Goal: Task Accomplishment & Management: Use online tool/utility

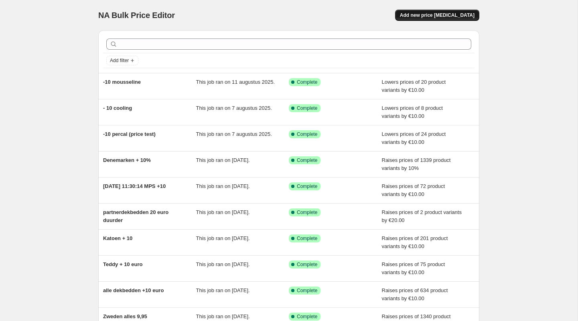
click at [431, 16] on span "Add new price change job" at bounding box center [437, 15] width 75 height 6
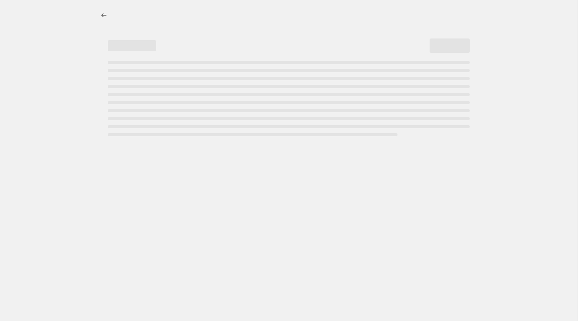
select select "percentage"
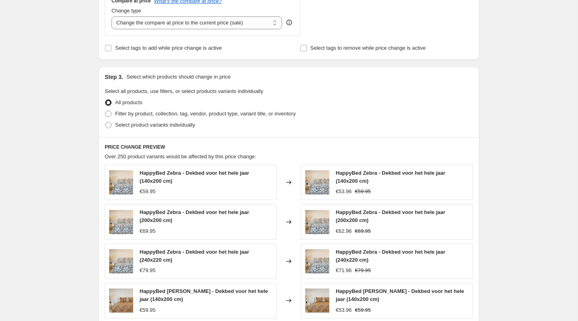
scroll to position [303, 0]
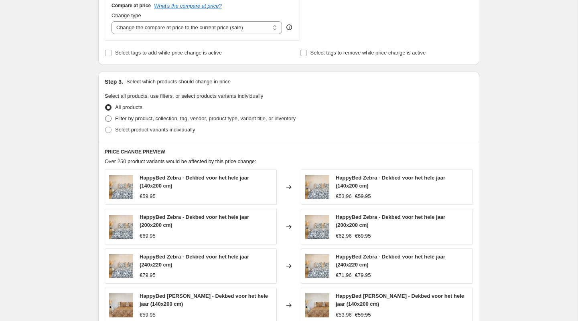
click at [160, 120] on span "Filter by product, collection, tag, vendor, product type, variant title, or inv…" at bounding box center [205, 118] width 180 height 6
click at [105, 116] on input "Filter by product, collection, tag, vendor, product type, variant title, or inv…" at bounding box center [105, 115] width 0 height 0
radio input "true"
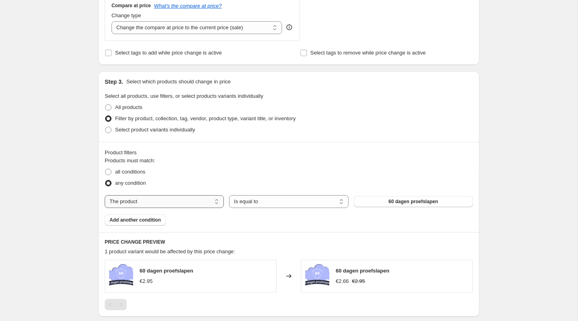
click at [155, 197] on select "The product The product's collection The product's tag The product's vendor The…" at bounding box center [164, 201] width 119 height 13
select select "title"
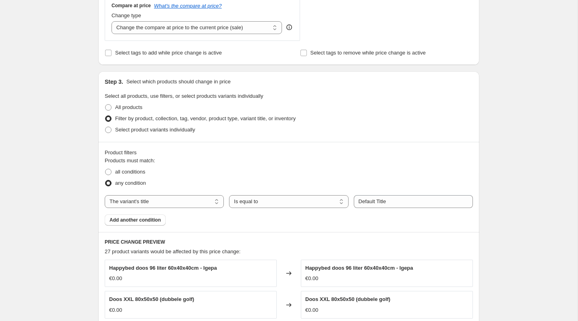
click at [310, 211] on div "Products must match: all conditions any condition The product The product's col…" at bounding box center [289, 191] width 368 height 69
click at [310, 206] on select "Is equal to Is not equal to Contains" at bounding box center [288, 201] width 119 height 13
select select "contains"
click at [380, 201] on input "Default Title" at bounding box center [413, 201] width 119 height 13
type input "Sierkussens set"
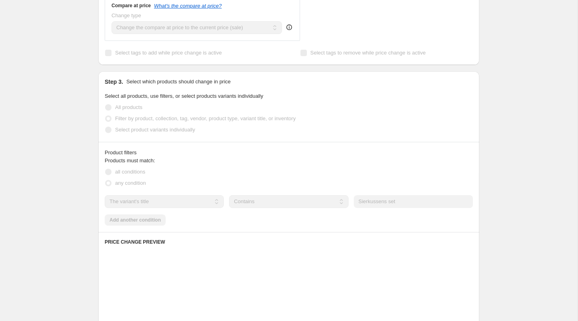
click at [170, 220] on div "Products must match: all conditions any condition The product The product's col…" at bounding box center [289, 191] width 368 height 69
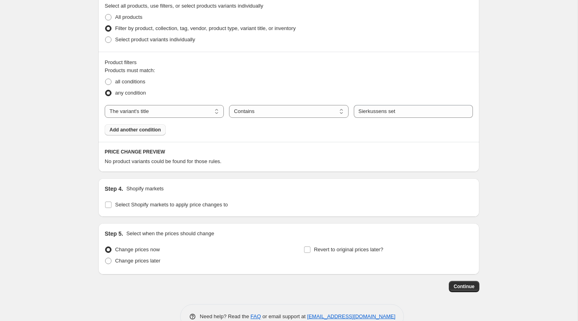
scroll to position [413, 0]
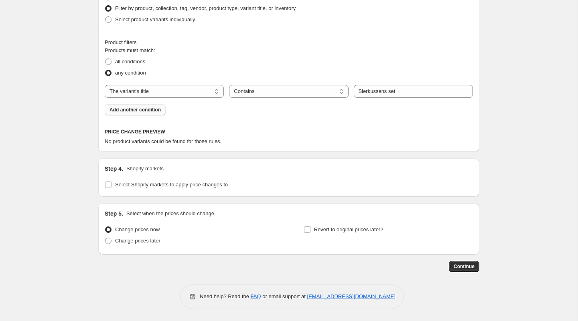
click at [155, 105] on button "Add another condition" at bounding box center [135, 109] width 61 height 11
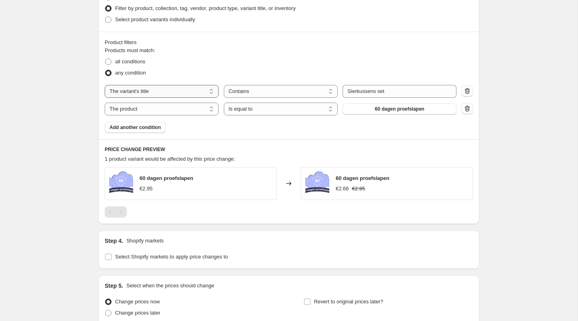
click at [151, 95] on select "The product The product's collection The product's tag The product's vendor The…" at bounding box center [162, 91] width 114 height 13
select select "product"
select select "equal"
click at [263, 88] on select "Is equal to Is not equal to" at bounding box center [281, 91] width 114 height 13
click at [380, 90] on span "60 dagen proefslapen" at bounding box center [399, 91] width 49 height 6
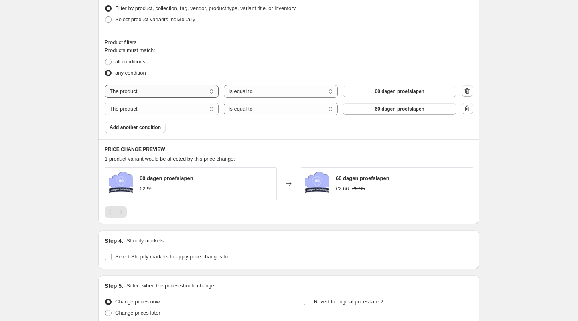
click at [168, 95] on select "The product The product's collection The product's tag The product's vendor The…" at bounding box center [162, 91] width 114 height 13
click at [382, 94] on span "60 dagen proefslapen" at bounding box center [399, 91] width 49 height 6
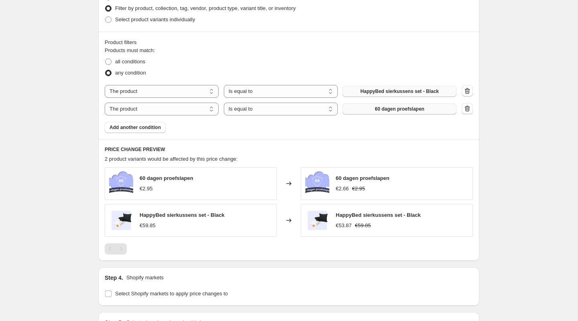
click at [398, 111] on span "60 dagen proefslapen" at bounding box center [399, 109] width 49 height 6
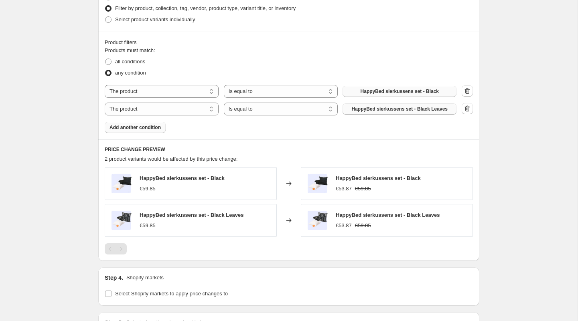
click at [147, 127] on span "Add another condition" at bounding box center [134, 127] width 51 height 6
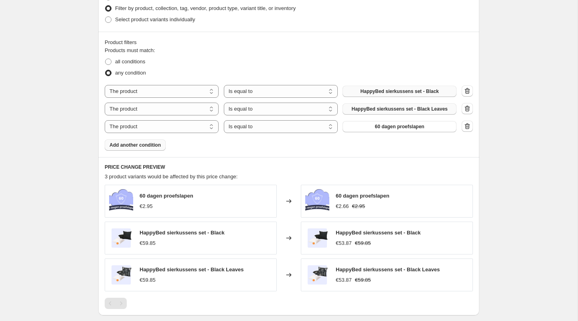
click at [144, 143] on div "Products must match: all conditions any condition The product The product's col…" at bounding box center [289, 98] width 368 height 104
click at [144, 145] on span "Add another condition" at bounding box center [134, 145] width 51 height 6
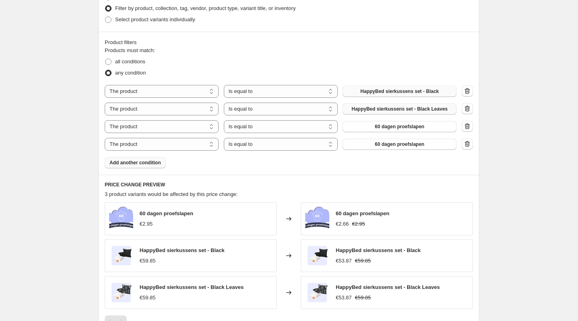
click at [139, 167] on button "Add another condition" at bounding box center [135, 162] width 61 height 11
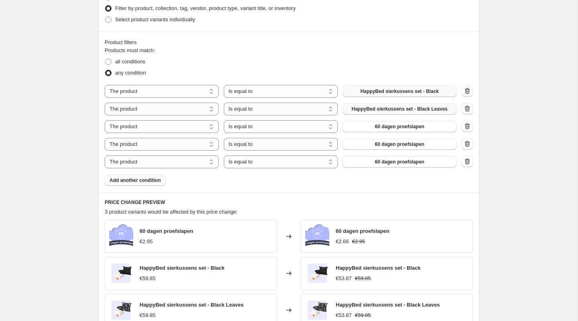
click at [139, 184] on button "Add another condition" at bounding box center [135, 180] width 61 height 11
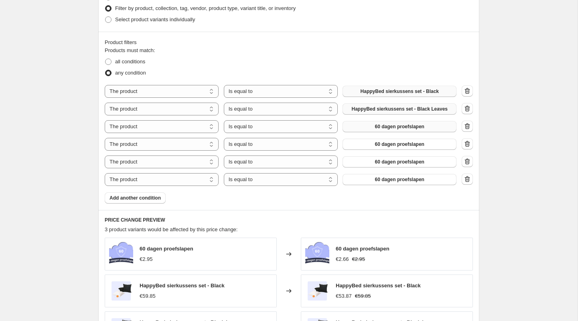
click at [392, 131] on button "60 dagen proefslapen" at bounding box center [399, 126] width 114 height 11
click at [392, 146] on span "60 dagen proefslapen" at bounding box center [399, 144] width 49 height 6
click at [405, 161] on span "60 dagen proefslapen" at bounding box center [399, 162] width 49 height 6
click at [403, 180] on span "60 dagen proefslapen" at bounding box center [399, 179] width 49 height 6
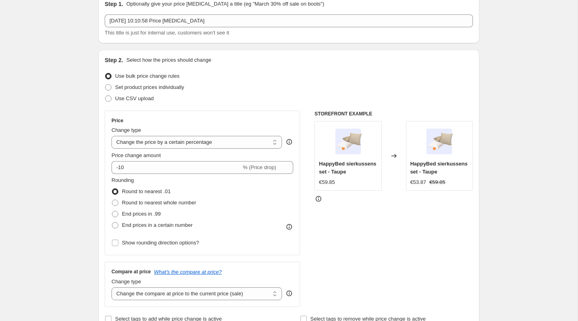
scroll to position [50, 0]
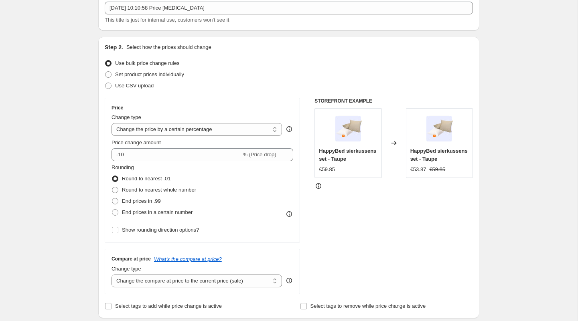
click at [216, 137] on div "Price Change type Change the price to a certain amount Change the price by a ce…" at bounding box center [202, 170] width 182 height 131
click at [174, 153] on input "-10" at bounding box center [175, 154] width 129 height 13
type input "-15"
click at [152, 208] on label "End prices in a certain number" at bounding box center [151, 212] width 81 height 11
click at [112, 209] on input "End prices in a certain number" at bounding box center [112, 209] width 0 height 0
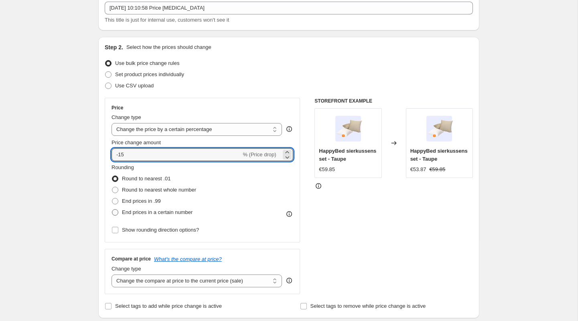
radio input "true"
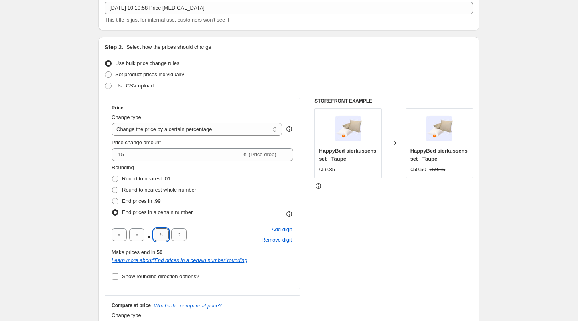
click at [164, 235] on input "5" at bounding box center [161, 234] width 15 height 13
type input "9"
click at [182, 238] on input "0" at bounding box center [178, 234] width 15 height 13
type input "5"
click at [223, 227] on div ". 9 5 Add digit Remove digit" at bounding box center [202, 234] width 182 height 21
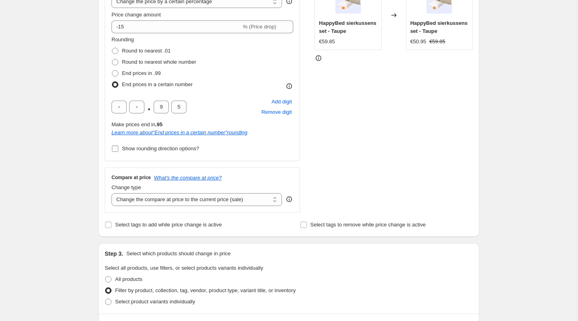
scroll to position [170, 0]
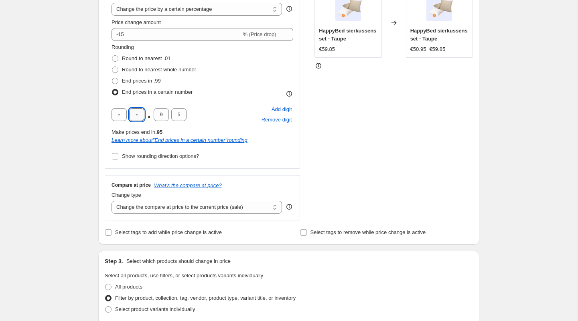
click at [139, 116] on input "text" at bounding box center [136, 114] width 15 height 13
type input "9"
click at [195, 105] on div "9 . 9 5 Add digit Remove digit" at bounding box center [202, 114] width 182 height 21
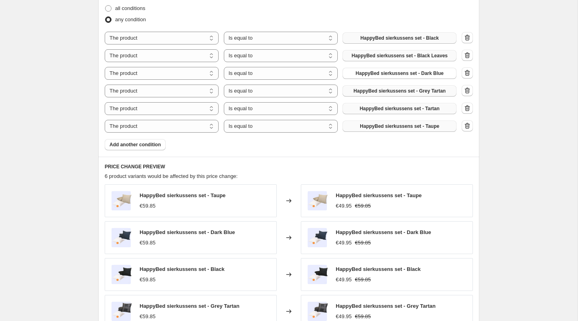
scroll to position [750, 0]
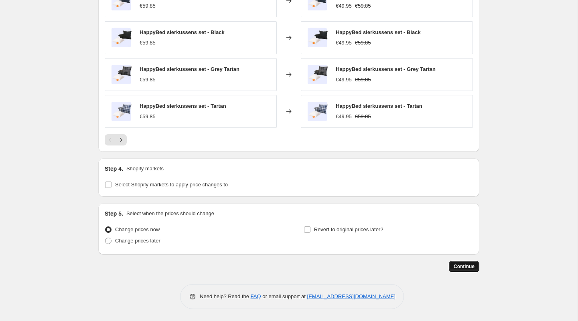
click at [469, 269] on span "Continue" at bounding box center [463, 266] width 21 height 6
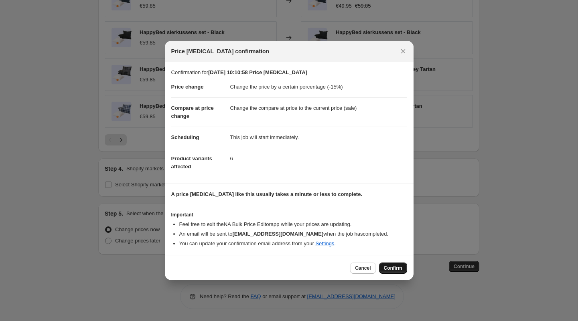
click at [387, 263] on button "Confirm" at bounding box center [393, 268] width 28 height 11
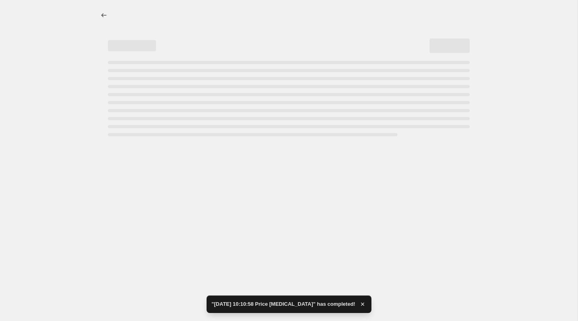
select select "percentage"
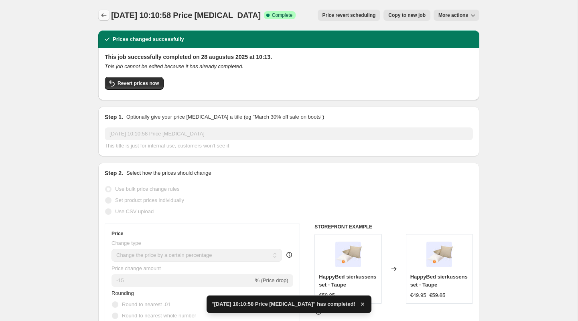
click at [102, 14] on icon "Price change jobs" at bounding box center [104, 15] width 8 height 8
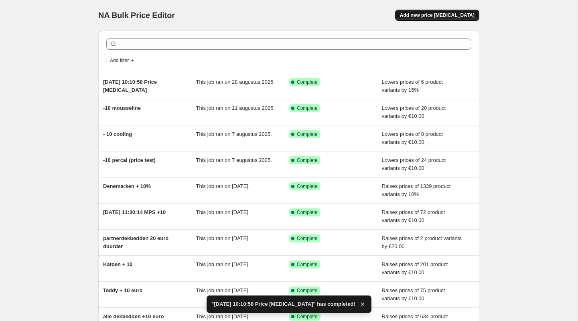
click at [427, 19] on button "Add new price change job" at bounding box center [437, 15] width 84 height 11
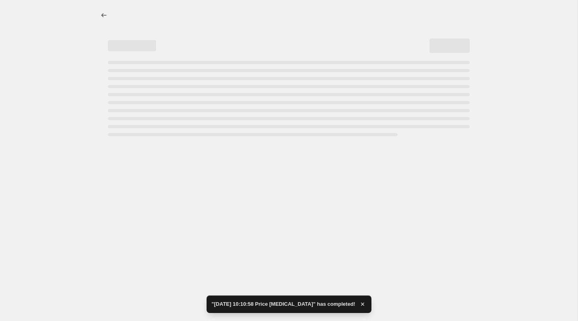
select select "percentage"
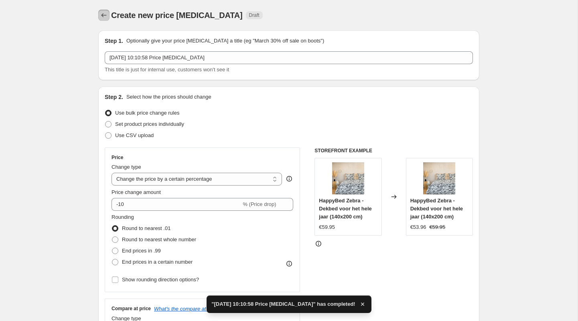
click at [103, 16] on icon "Price change jobs" at bounding box center [104, 15] width 8 height 8
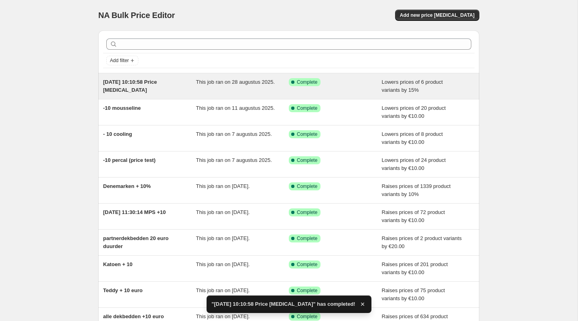
click at [151, 95] on div "28 aug 2025, 10:10:58 Price change job This job ran on 28 augustus 2025. Succes…" at bounding box center [288, 86] width 381 height 26
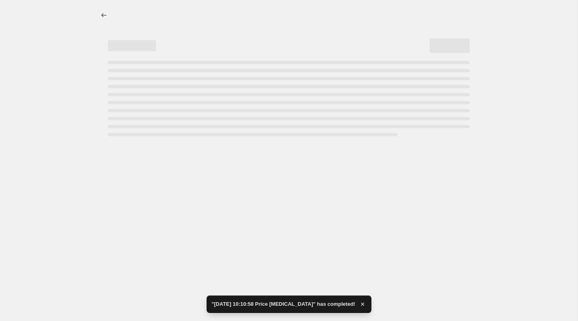
select select "percentage"
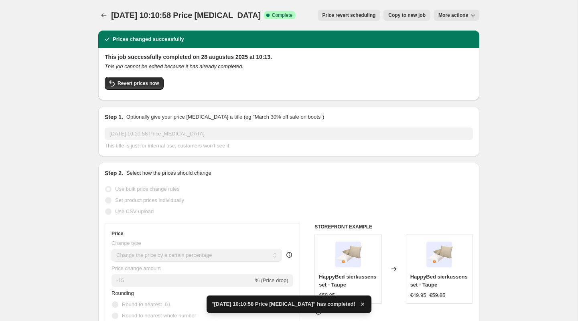
click at [451, 13] on span "More actions" at bounding box center [453, 15] width 30 height 6
click at [101, 12] on icon "Price change jobs" at bounding box center [104, 15] width 8 height 8
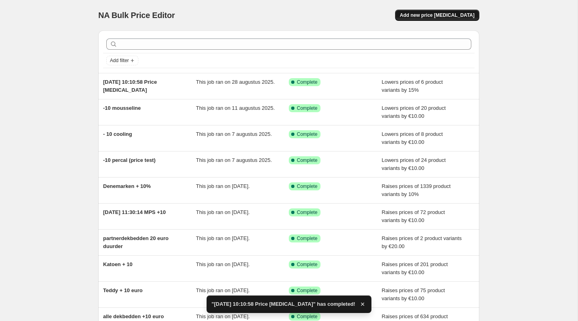
click at [449, 16] on span "Add new price change job" at bounding box center [437, 15] width 75 height 6
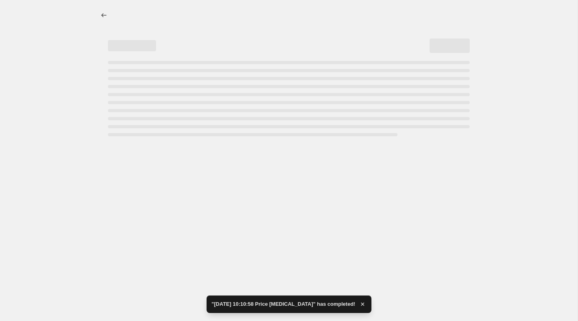
select select "percentage"
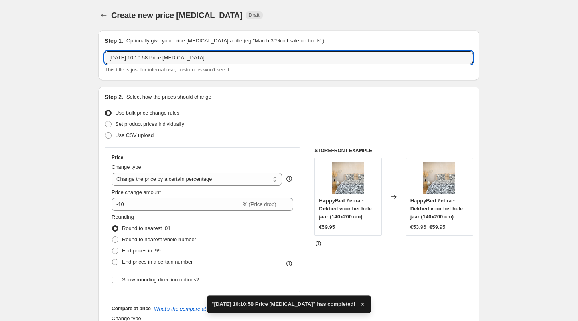
drag, startPoint x: 222, startPoint y: 60, endPoint x: 22, endPoint y: 40, distance: 201.9
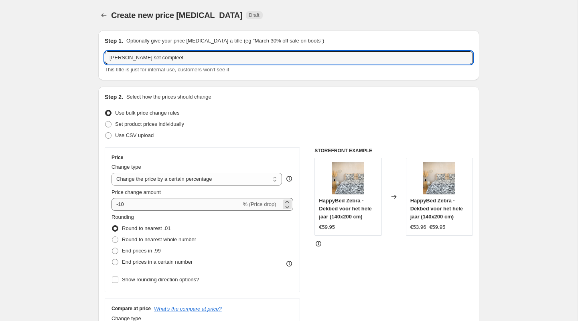
type input "Sierkussens set compleet"
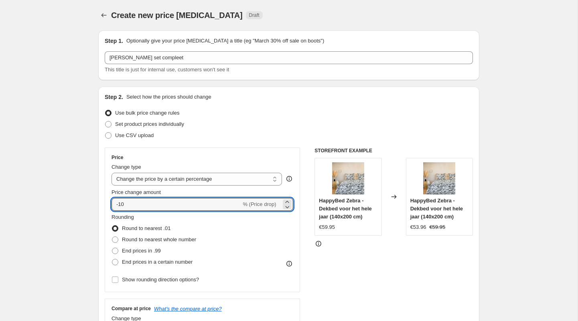
drag, startPoint x: 151, startPoint y: 208, endPoint x: 105, endPoint y: 200, distance: 46.5
click at [105, 200] on div "Price Change type Change the price to a certain amount Change the price by a ce…" at bounding box center [202, 220] width 195 height 145
type input "-25"
click at [148, 264] on span "End prices in a certain number" at bounding box center [157, 262] width 71 height 6
click at [112, 259] on input "End prices in a certain number" at bounding box center [112, 259] width 0 height 0
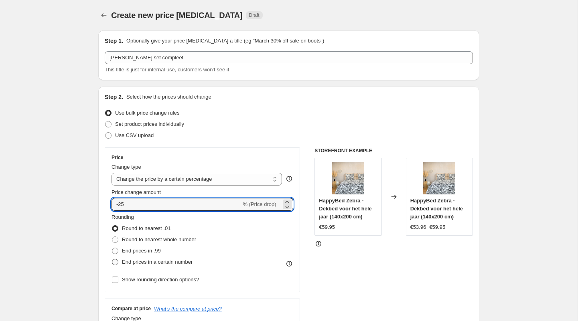
radio input "true"
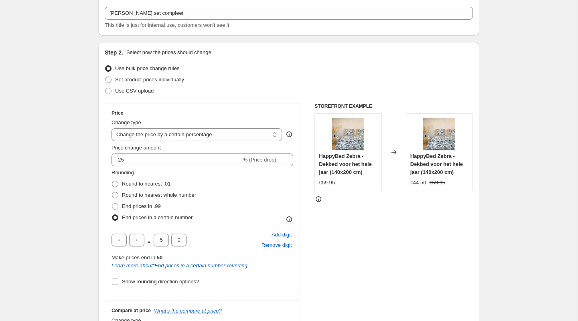
scroll to position [54, 0]
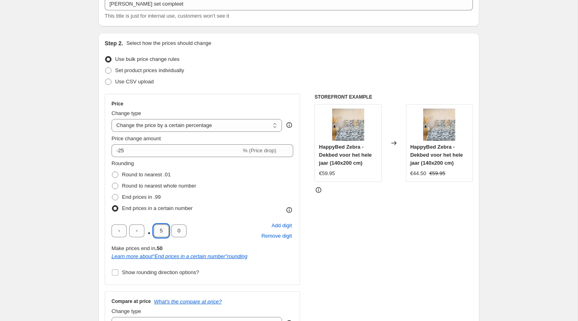
click at [162, 234] on input "5" at bounding box center [161, 230] width 15 height 13
type input "9"
type input "5"
click at [141, 225] on input "text" at bounding box center [136, 230] width 15 height 13
type input "9"
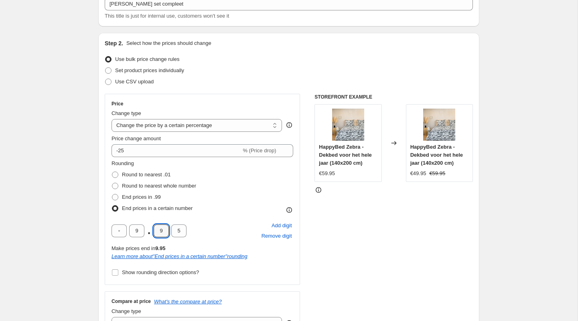
click at [213, 204] on div "Rounding Round to nearest .01 Round to nearest whole number End prices in .99 E…" at bounding box center [202, 187] width 182 height 55
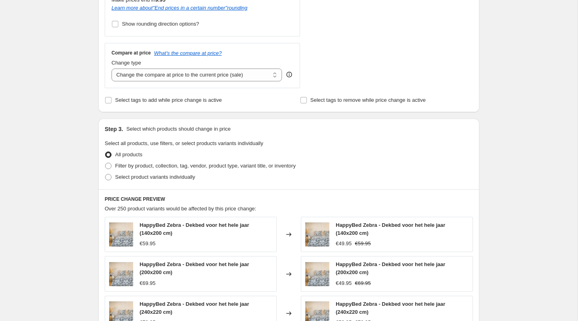
scroll to position [310, 0]
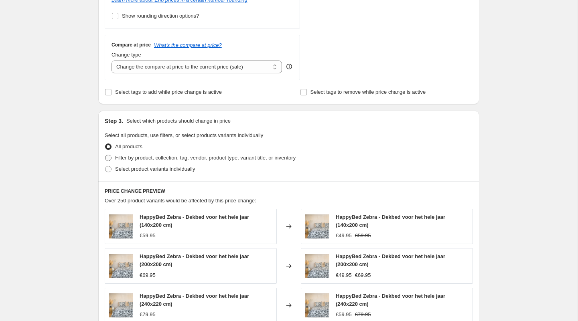
click at [178, 160] on span "Filter by product, collection, tag, vendor, product type, variant title, or inv…" at bounding box center [205, 158] width 180 height 6
click at [105, 155] on input "Filter by product, collection, tag, vendor, product type, variant title, or inv…" at bounding box center [105, 155] width 0 height 0
radio input "true"
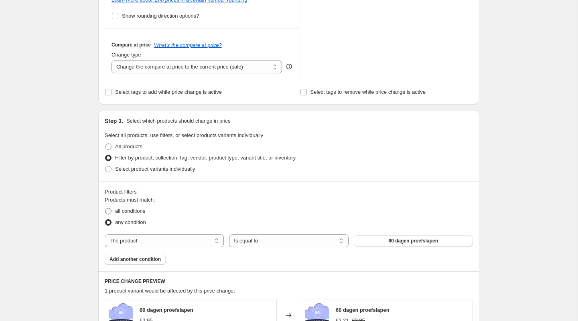
click at [136, 212] on span "all conditions" at bounding box center [130, 211] width 30 height 6
click at [105, 208] on input "all conditions" at bounding box center [105, 208] width 0 height 0
radio input "true"
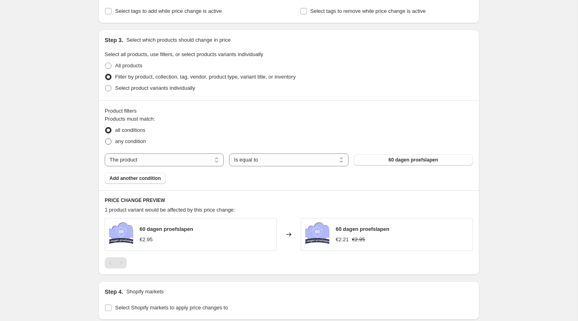
scroll to position [395, 0]
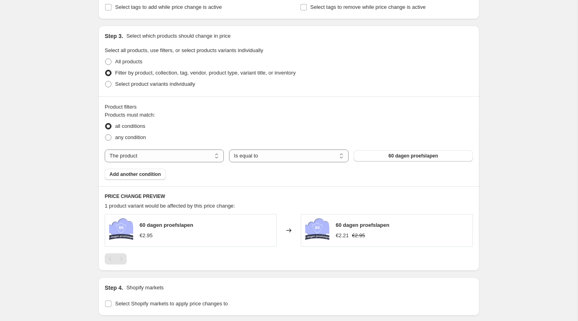
click at [157, 166] on div "Products must match: all conditions any condition The product The product's col…" at bounding box center [289, 145] width 368 height 69
click at [160, 154] on select "The product The product's collection The product's tag The product's vendor The…" at bounding box center [164, 156] width 119 height 13
select select "tag"
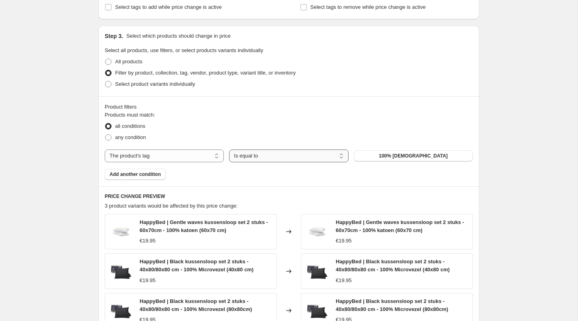
click at [261, 156] on select "Is equal to Is not equal to" at bounding box center [288, 156] width 119 height 13
click at [229, 150] on select "Is equal to Is not equal to" at bounding box center [288, 156] width 119 height 13
click at [382, 158] on button "100% katoen" at bounding box center [413, 155] width 119 height 11
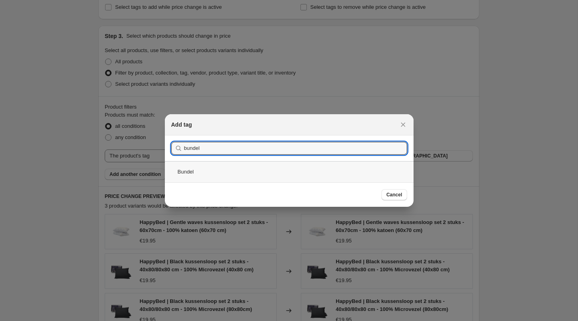
type input "bundel"
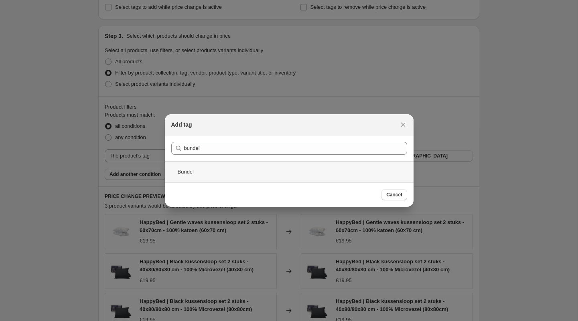
click at [206, 166] on div "Bundel" at bounding box center [289, 171] width 249 height 21
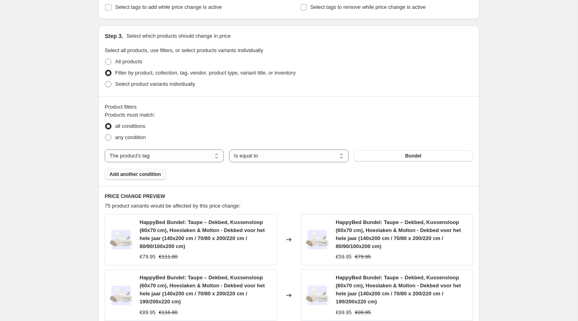
click at [144, 178] on button "Add another condition" at bounding box center [135, 174] width 61 height 11
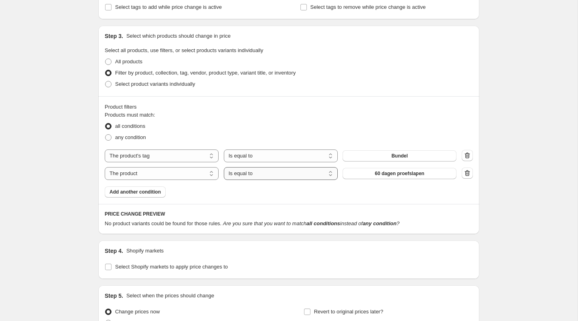
click at [247, 178] on select "Is equal to Is not equal to" at bounding box center [281, 173] width 114 height 13
click at [165, 174] on select "The product The product's collection The product's tag The product's vendor The…" at bounding box center [162, 173] width 114 height 13
select select "tag"
click at [382, 172] on button "100% katoen" at bounding box center [399, 173] width 114 height 11
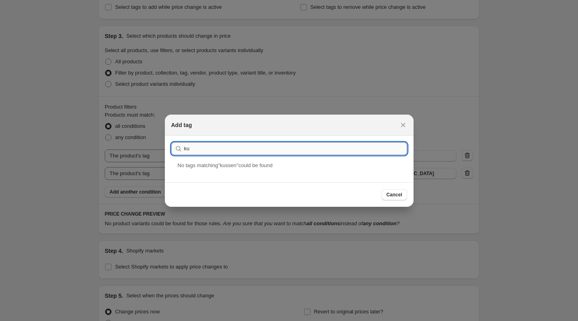
type input "k"
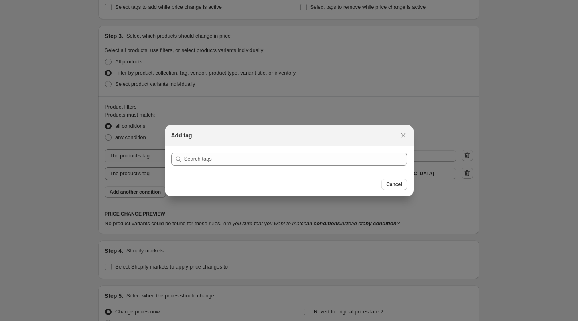
click at [410, 126] on div "Add tag" at bounding box center [289, 135] width 249 height 21
click at [401, 131] on button "Close" at bounding box center [402, 135] width 11 height 11
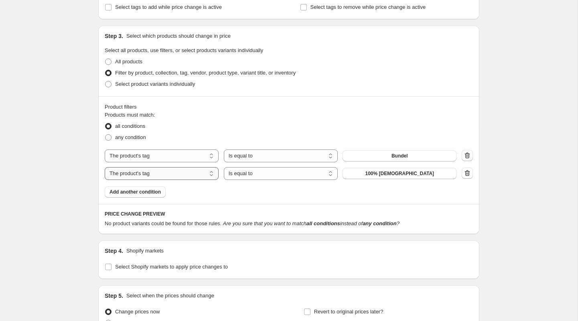
click at [137, 172] on select "The product The product's collection The product's tag The product's vendor The…" at bounding box center [162, 173] width 114 height 13
click at [477, 171] on div "Product filters Products must match: all conditions any condition The product T…" at bounding box center [288, 150] width 381 height 108
click at [470, 172] on icon "button" at bounding box center [467, 173] width 8 height 8
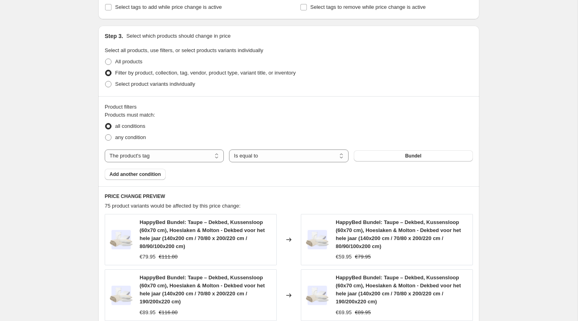
click at [164, 141] on div "any condition" at bounding box center [289, 137] width 368 height 11
click at [164, 151] on select "The product The product's collection The product's tag The product's vendor The…" at bounding box center [164, 156] width 119 height 13
select select "product"
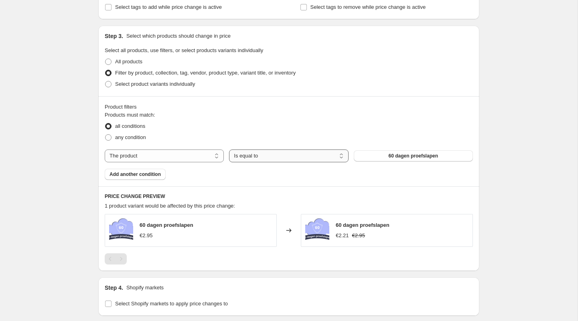
click at [279, 153] on select "Is equal to Is not equal to" at bounding box center [288, 156] width 119 height 13
click at [392, 151] on button "60 dagen proefslapen" at bounding box center [413, 155] width 119 height 11
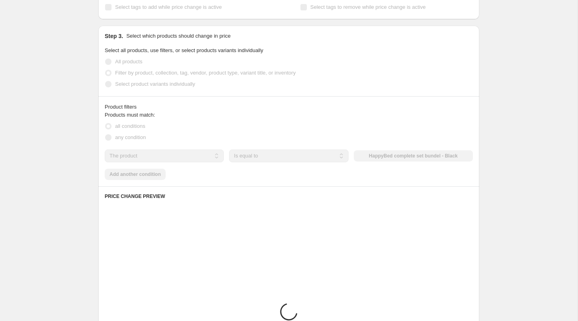
click at [126, 173] on div "Products must match: all conditions any condition The product The product's col…" at bounding box center [289, 145] width 368 height 69
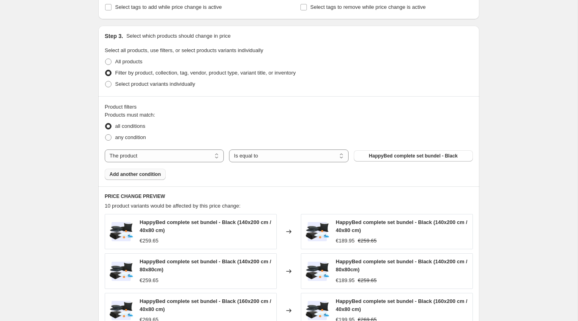
click at [127, 176] on span "Add another condition" at bounding box center [134, 174] width 51 height 6
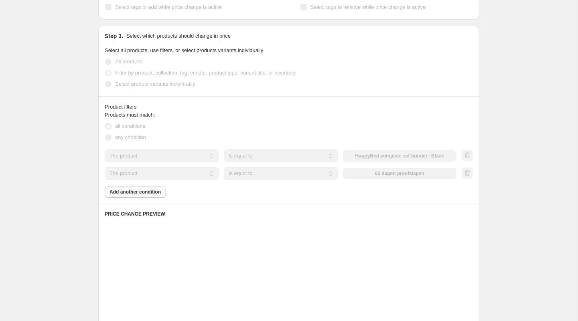
click at [126, 192] on div "Products must match: all conditions any condition The product The product's col…" at bounding box center [289, 154] width 368 height 87
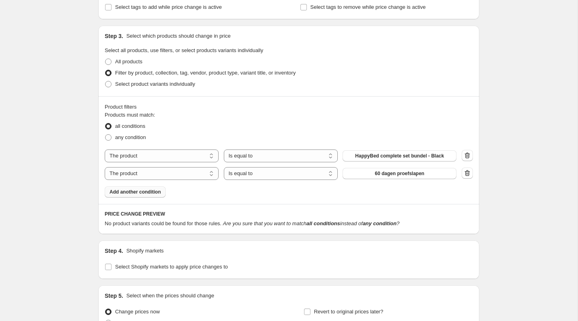
click at [126, 193] on span "Add another condition" at bounding box center [134, 192] width 51 height 6
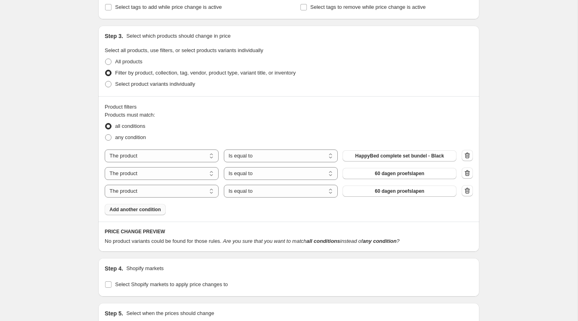
click at [127, 206] on span "Add another condition" at bounding box center [134, 209] width 51 height 6
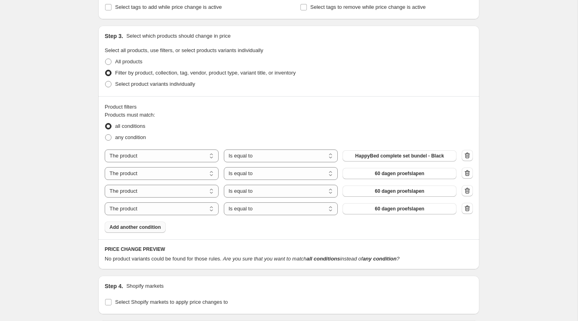
click at [132, 228] on span "Add another condition" at bounding box center [134, 227] width 51 height 6
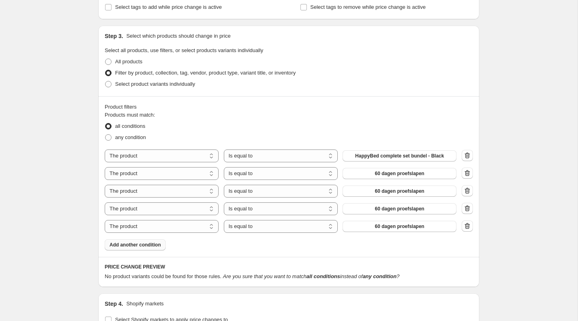
click at [136, 248] on button "Add another condition" at bounding box center [135, 244] width 61 height 11
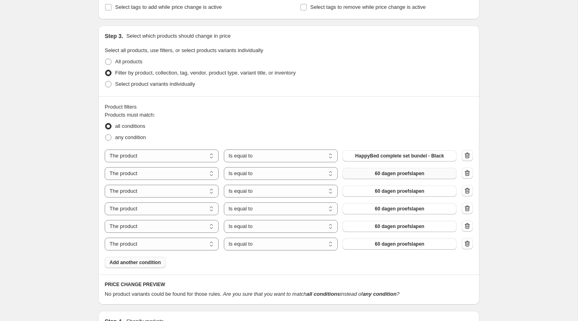
click at [384, 173] on span "60 dagen proefslapen" at bounding box center [399, 173] width 49 height 6
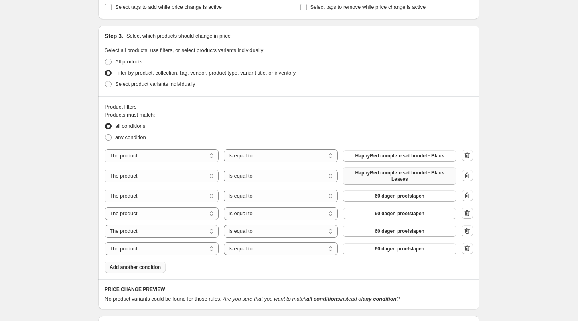
click at [390, 195] on span "60 dagen proefslapen" at bounding box center [399, 196] width 49 height 6
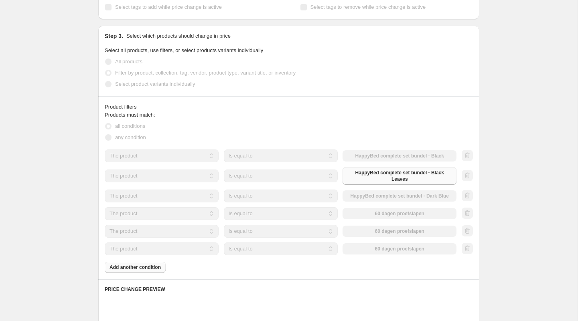
click at [392, 215] on div "The product The product's collection The product's tag The product's vendor The…" at bounding box center [281, 213] width 352 height 13
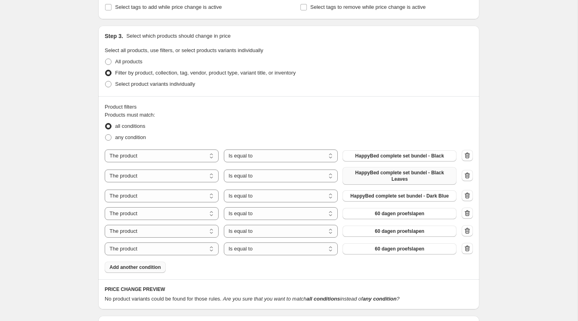
click at [392, 215] on span "60 dagen proefslapen" at bounding box center [399, 213] width 49 height 6
click at [389, 234] on span "60 dagen proefslapen" at bounding box center [399, 231] width 49 height 6
click at [393, 252] on span "60 dagen proefslapen" at bounding box center [399, 249] width 49 height 6
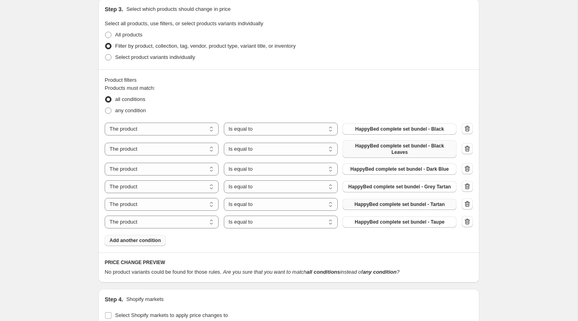
scroll to position [396, 0]
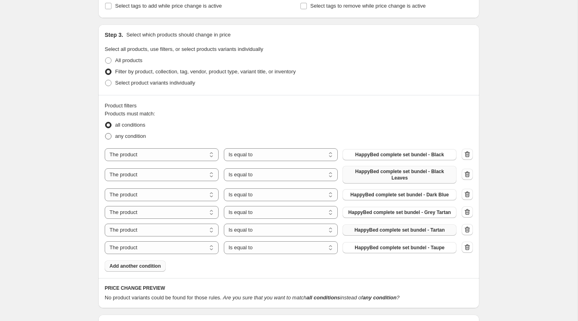
click at [141, 134] on span "any condition" at bounding box center [130, 136] width 31 height 6
click at [105, 133] on input "any condition" at bounding box center [105, 133] width 0 height 0
radio input "true"
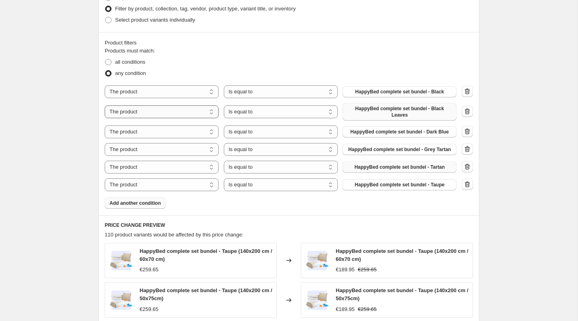
scroll to position [772, 0]
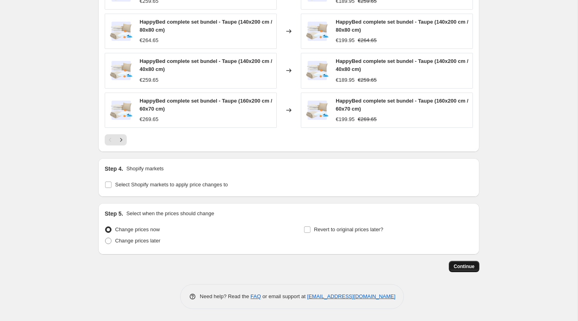
click at [465, 267] on span "Continue" at bounding box center [463, 266] width 21 height 6
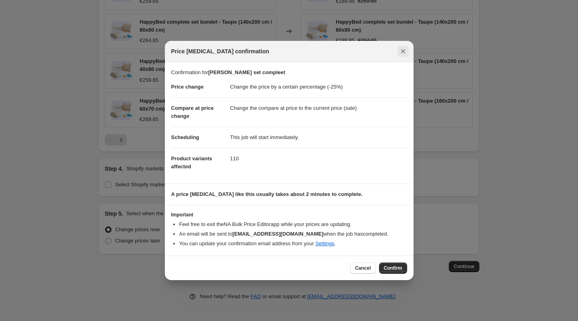
click at [399, 54] on icon "Close" at bounding box center [403, 51] width 8 height 8
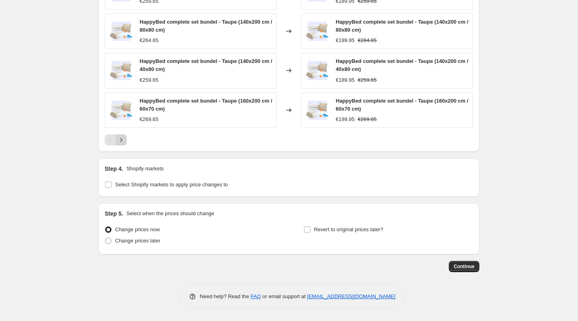
click at [125, 135] on div "Pagination" at bounding box center [120, 139] width 11 height 11
click at [124, 140] on icon "Next" at bounding box center [121, 140] width 8 height 8
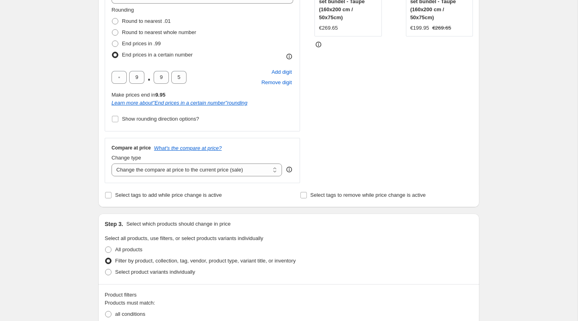
scroll to position [176, 0]
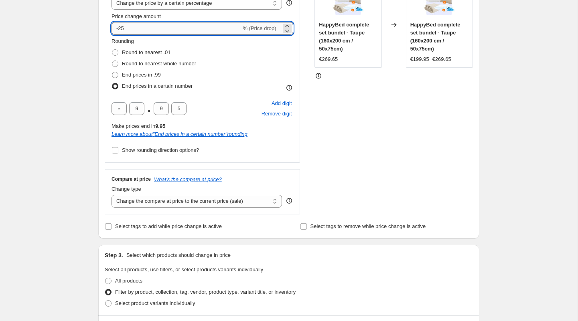
click at [125, 30] on input "-25" at bounding box center [175, 28] width 129 height 13
type input "-2"
type input "-30"
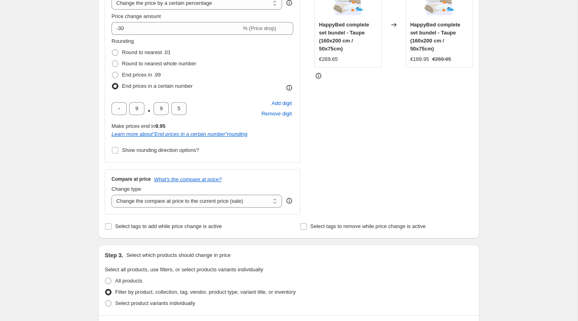
click at [350, 99] on div "STOREFRONT EXAMPLE HappyBed complete set bundel - Taupe (160x200 cm / 50x75cm) …" at bounding box center [393, 93] width 158 height 243
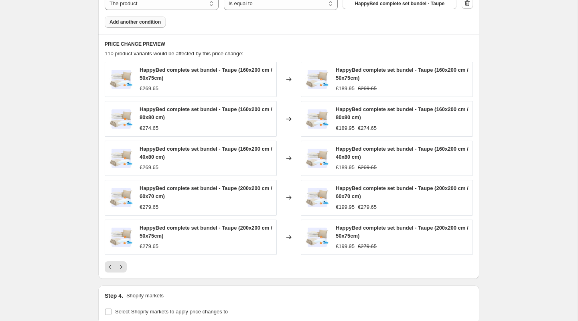
scroll to position [772, 0]
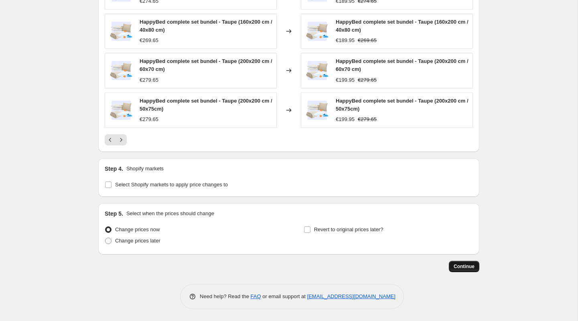
click at [457, 267] on span "Continue" at bounding box center [463, 266] width 21 height 6
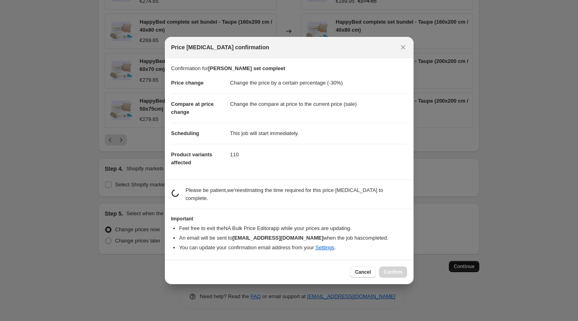
scroll to position [0, 0]
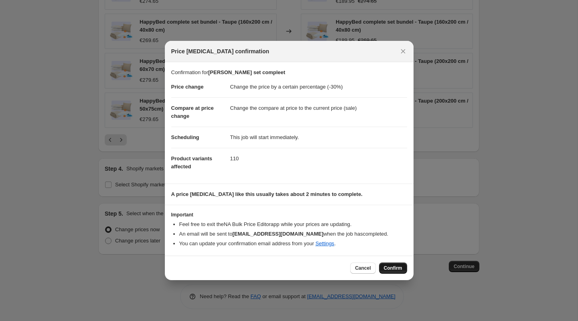
click at [390, 266] on span "Confirm" at bounding box center [393, 268] width 18 height 6
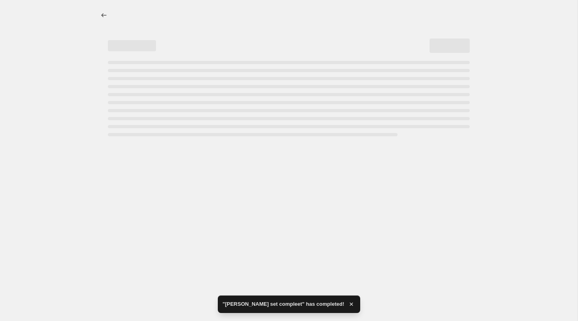
select select "percentage"
